Goal: Task Accomplishment & Management: Manage account settings

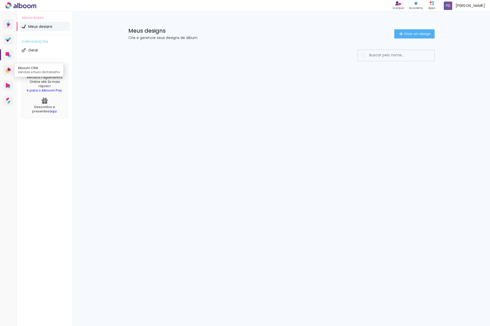
click at [9, 68] on icon at bounding box center [8, 70] width 5 height 5
click at [18, 6] on icon at bounding box center [20, 5] width 31 height 7
click at [465, 5] on div "Flavio dos [PERSON_NAME]" at bounding box center [464, 6] width 45 height 10
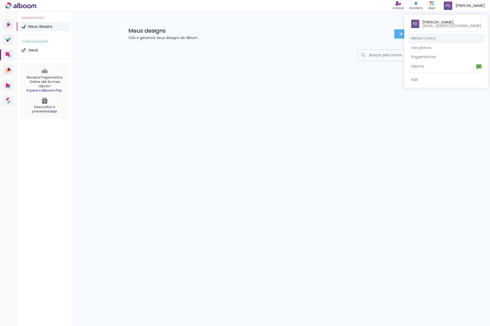
click at [437, 41] on link "Minha Conta" at bounding box center [446, 38] width 76 height 9
